Goal: Entertainment & Leisure: Consume media (video, audio)

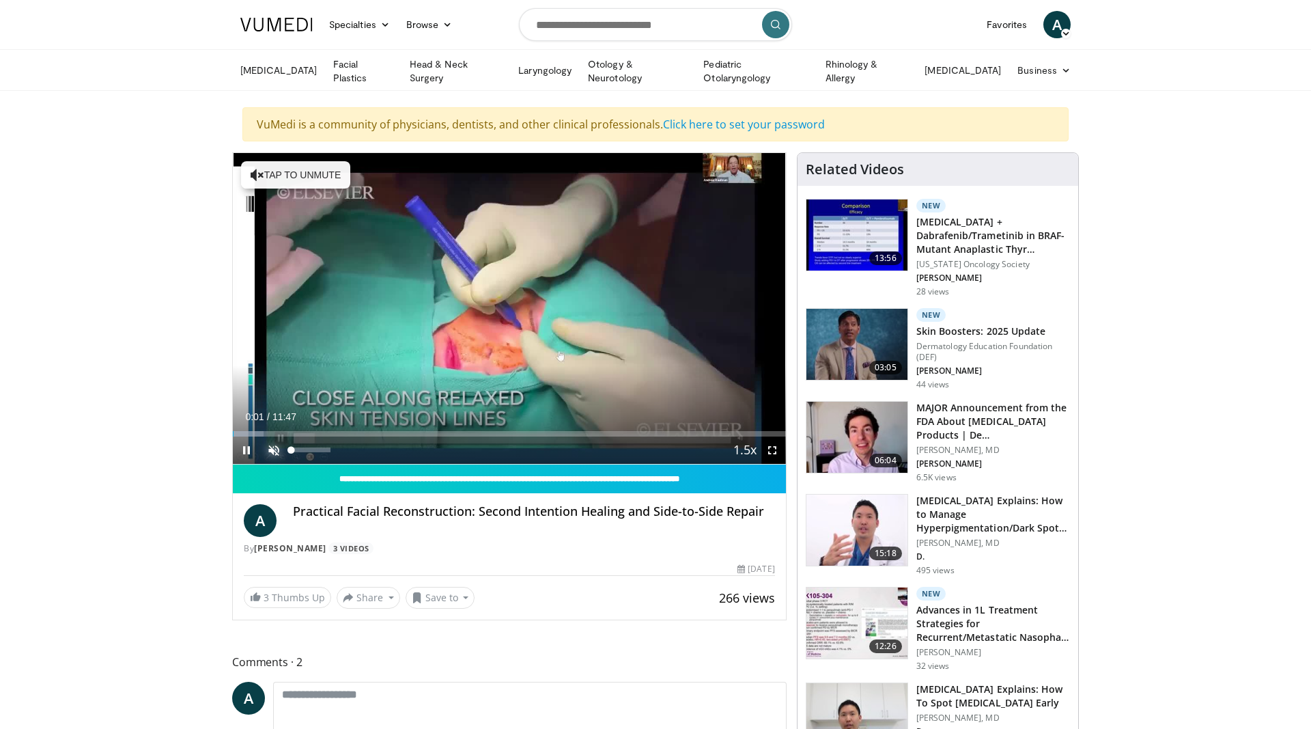
click at [272, 447] on span "Video Player" at bounding box center [273, 449] width 27 height 27
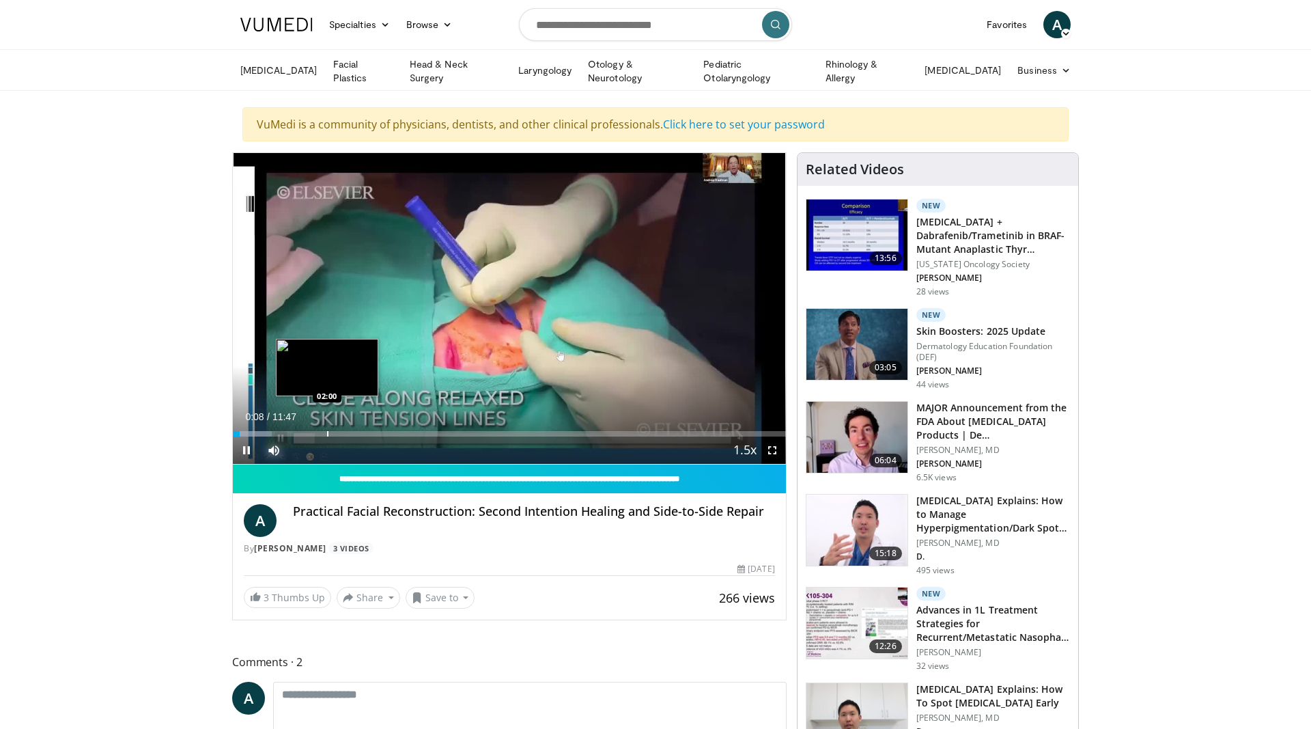
click at [328, 432] on div "Progress Bar" at bounding box center [327, 433] width 1 height 5
click at [298, 427] on div "Loaded : 36.45% 03:15 01:23" at bounding box center [509, 429] width 553 height 13
click at [352, 431] on div "Progress Bar" at bounding box center [352, 433] width 1 height 5
click at [373, 430] on div "10 seconds Tap to unmute" at bounding box center [509, 308] width 553 height 311
click at [253, 447] on span "Video Player" at bounding box center [246, 449] width 27 height 27
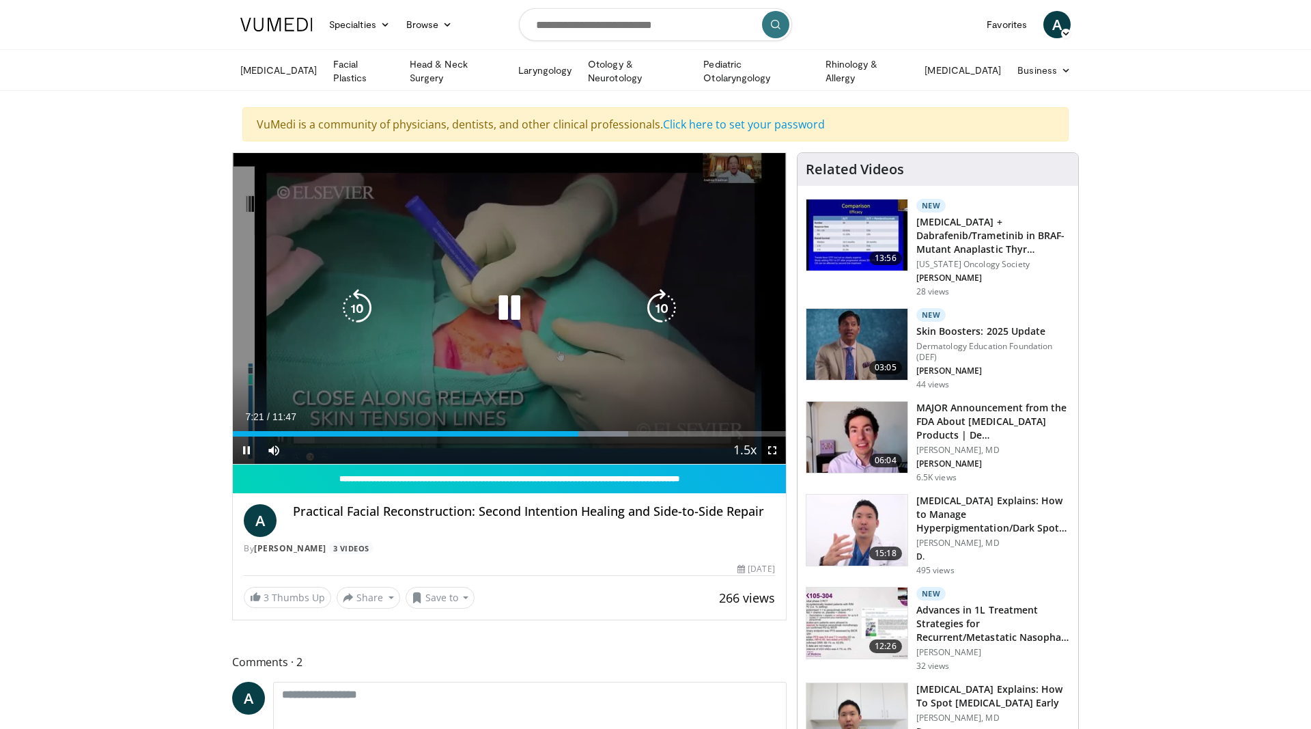
click at [510, 307] on icon "Video Player" at bounding box center [509, 308] width 38 height 38
click at [512, 304] on icon "Video Player" at bounding box center [509, 308] width 38 height 38
click at [520, 318] on icon "Video Player" at bounding box center [509, 308] width 38 height 38
click at [504, 308] on icon "Video Player" at bounding box center [509, 308] width 38 height 38
click at [526, 305] on icon "Video Player" at bounding box center [509, 308] width 38 height 38
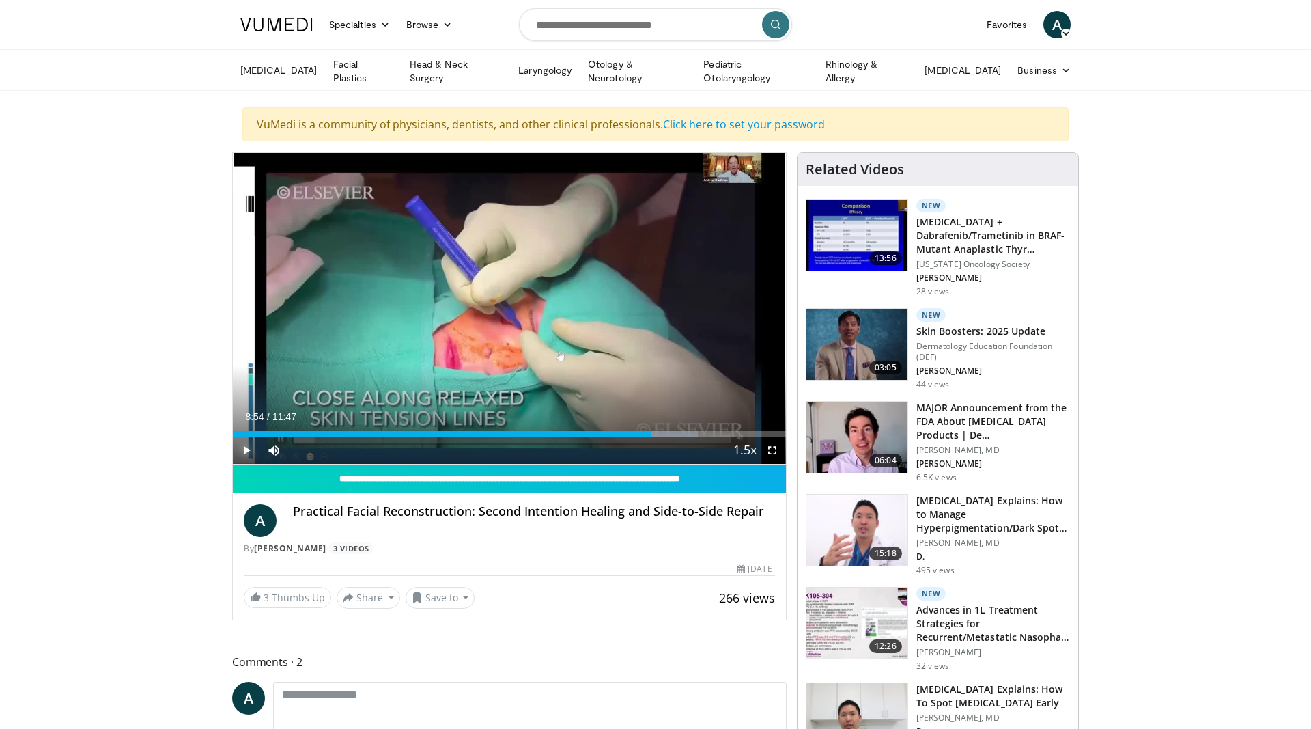
click at [243, 449] on span "Video Player" at bounding box center [246, 449] width 27 height 27
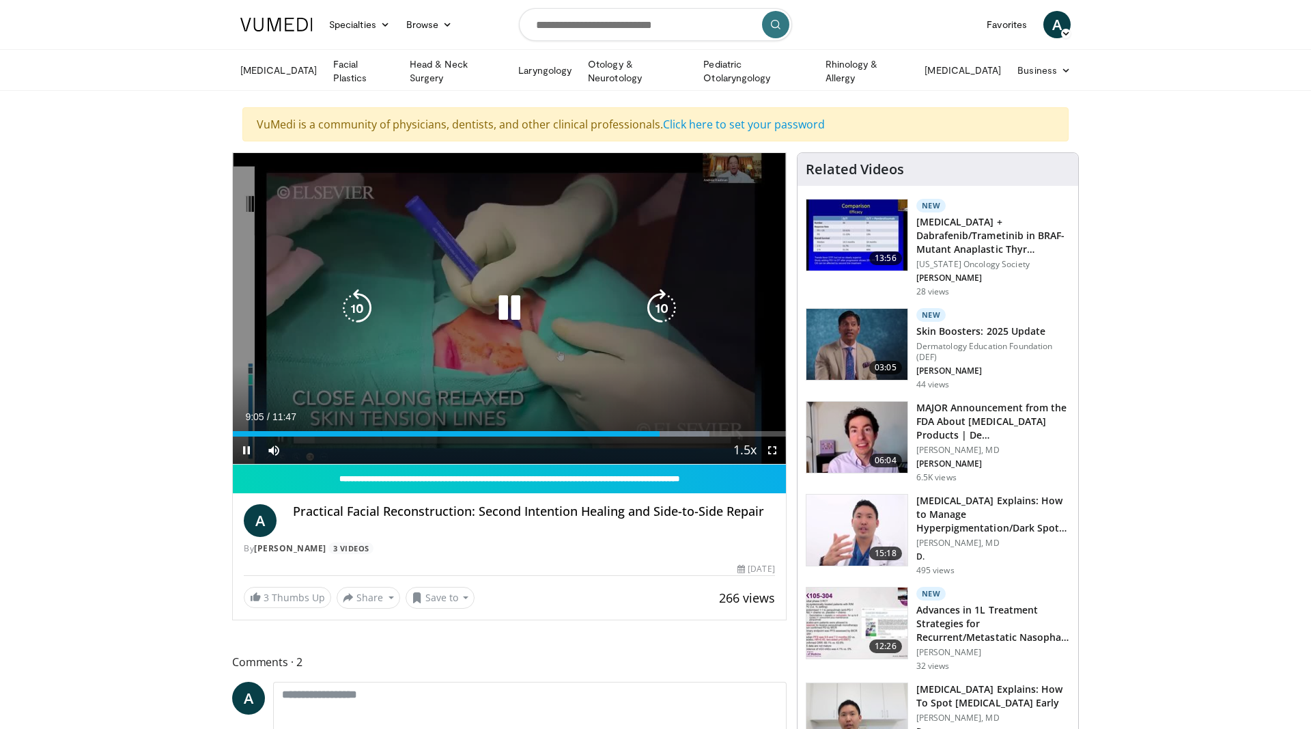
click at [505, 311] on icon "Video Player" at bounding box center [509, 308] width 38 height 38
click at [511, 309] on icon "Video Player" at bounding box center [509, 308] width 38 height 38
